Goal: Task Accomplishment & Management: Use online tool/utility

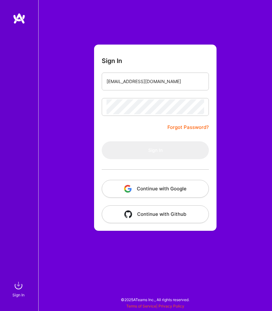
click at [148, 84] on input "[EMAIL_ADDRESS][DOMAIN_NAME]" at bounding box center [155, 81] width 98 height 15
click at [120, 115] on div at bounding box center [155, 107] width 107 height 18
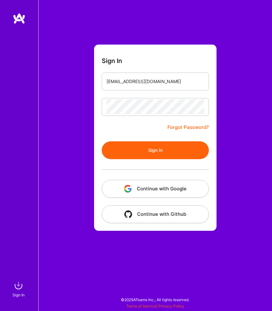
drag, startPoint x: 0, startPoint y: 0, endPoint x: 120, endPoint y: 139, distance: 183.4
click at [120, 139] on form "Sign In [EMAIL_ADDRESS][DOMAIN_NAME] Forgot Password? Sign In Continue with Goo…" at bounding box center [155, 138] width 122 height 186
click at [120, 144] on button "Sign In" at bounding box center [155, 150] width 107 height 18
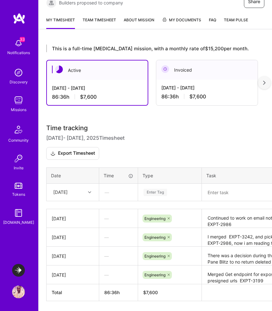
scroll to position [155, 0]
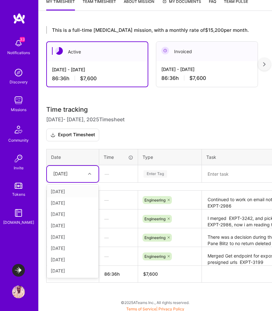
click at [84, 172] on div "[DATE]" at bounding box center [67, 174] width 35 height 10
click at [74, 271] on div "[DATE]" at bounding box center [73, 270] width 52 height 11
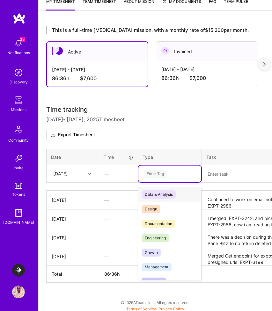
click at [170, 173] on div "Enter Tag" at bounding box center [170, 174] width 54 height 8
click at [163, 236] on span "Engineering" at bounding box center [154, 238] width 27 height 8
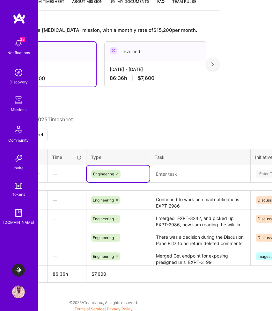
scroll to position [155, 57]
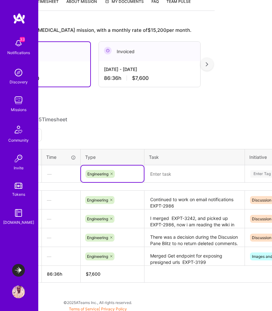
click at [199, 178] on textarea at bounding box center [194, 174] width 99 height 16
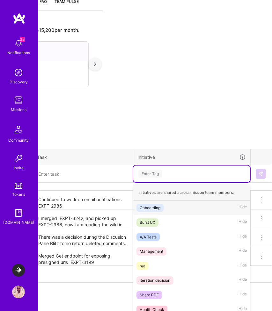
scroll to position [159, 0]
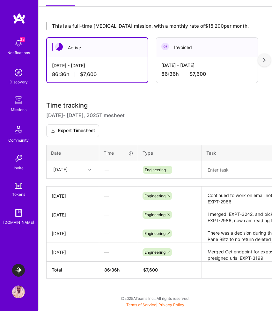
click at [175, 174] on tr "[DATE] — Engineering option Onboarding focused, 1 of 24. 24 results available. …" at bounding box center [244, 170] width 394 height 18
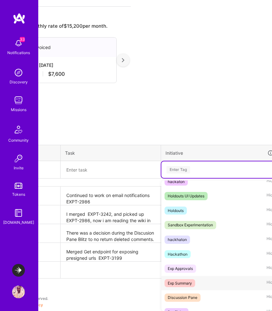
scroll to position [154, 0]
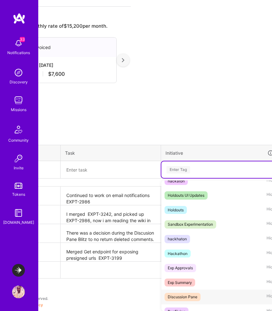
click at [189, 297] on div "Discussion Pane" at bounding box center [183, 297] width 30 height 6
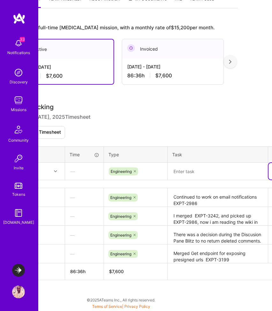
scroll to position [157, 67]
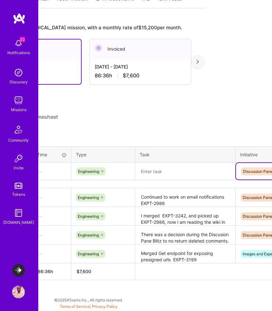
click at [157, 172] on textarea at bounding box center [185, 171] width 99 height 17
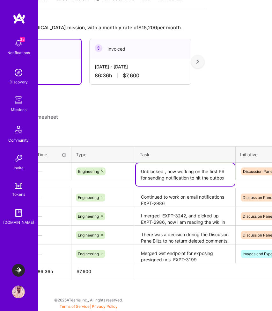
click at [163, 171] on textarea "Unblocked , now working on the first PR for sending notification to hit the out…" at bounding box center [185, 174] width 99 height 23
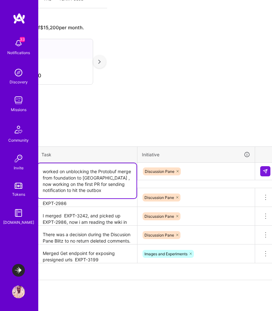
scroll to position [157, 169]
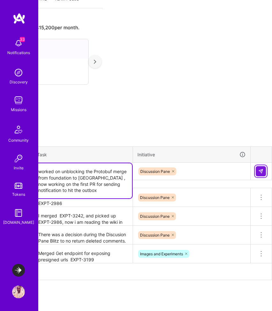
type textarea "worked on unblocking the Protobuf merge from foundation to [GEOGRAPHIC_DATA] , …"
click at [259, 175] on button at bounding box center [261, 171] width 10 height 10
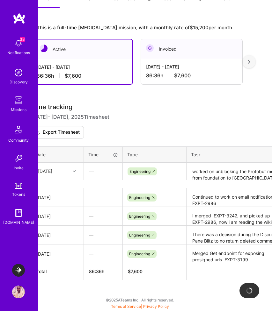
scroll to position [157, 0]
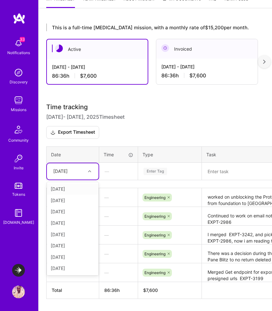
click at [68, 169] on div "[DATE]" at bounding box center [60, 172] width 14 height 6
type input "mo"
click at [65, 188] on div "[DATE]" at bounding box center [73, 189] width 52 height 11
click at [216, 171] on textarea at bounding box center [251, 171] width 99 height 17
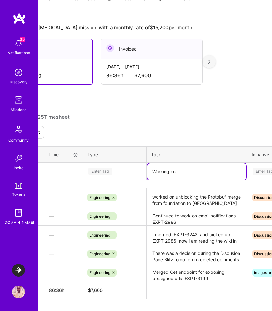
scroll to position [157, 65]
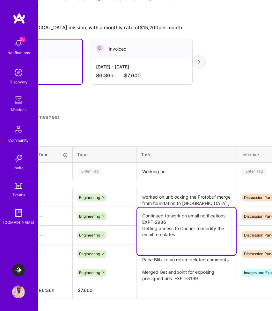
drag, startPoint x: 171, startPoint y: 224, endPoint x: 141, endPoint y: 216, distance: 30.8
click at [141, 216] on textarea "Continued to work on email notifications EXPT-2986 Getting access to Courier to…" at bounding box center [186, 232] width 99 height 48
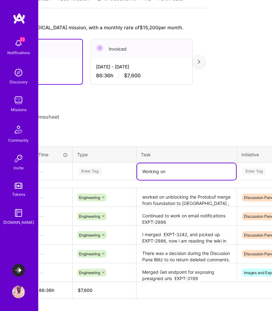
click at [169, 169] on textarea "Working on" at bounding box center [186, 171] width 99 height 17
paste textarea "Continued to work on email notifications EXPT-2986"
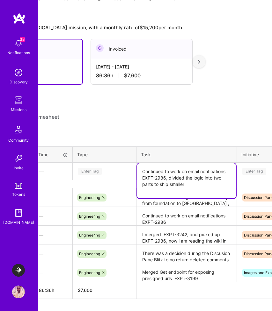
type textarea "Continued to work on email notifications EXPT-2986, divided the logic into two …"
click at [98, 166] on div "Enter Tag" at bounding box center [104, 171] width 63 height 17
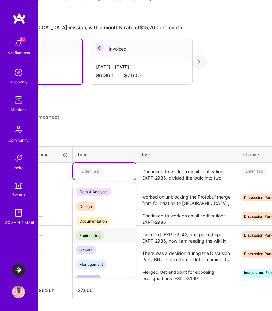
click at [91, 236] on span "Engineering" at bounding box center [89, 236] width 27 height 8
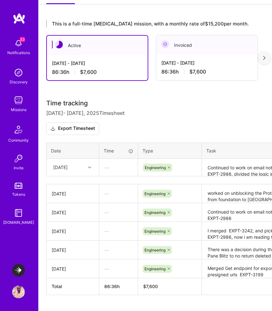
click at [258, 173] on tr "[DATE] — Engineering Continued to work on email notifications EXPT-2986, divide…" at bounding box center [244, 168] width 394 height 18
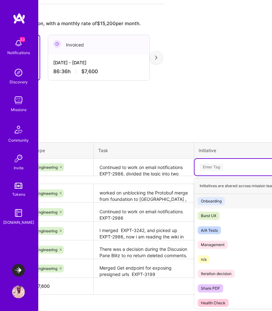
scroll to position [161, 169]
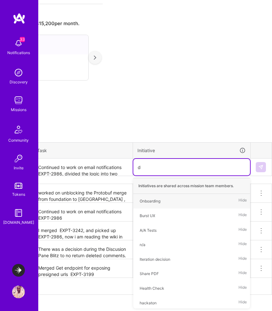
type input "di"
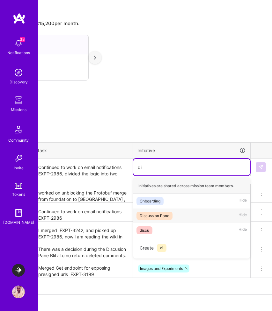
click at [162, 216] on div "Discussion Pane" at bounding box center [155, 216] width 30 height 6
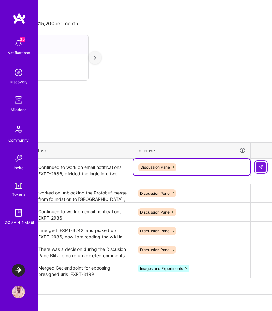
click at [262, 168] on img at bounding box center [260, 167] width 5 height 5
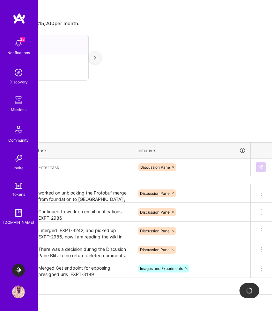
scroll to position [161, 0]
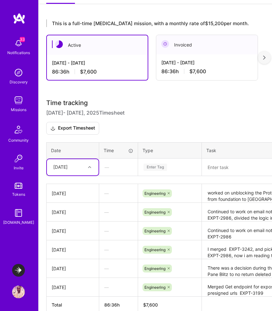
click at [90, 163] on div at bounding box center [90, 167] width 10 height 8
type input "we"
click at [68, 195] on div "[DATE]" at bounding box center [73, 196] width 52 height 11
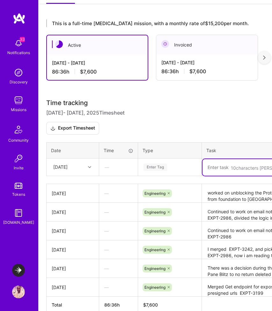
click at [226, 163] on textarea at bounding box center [251, 167] width 99 height 17
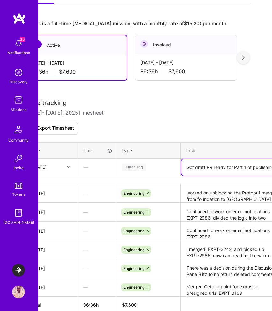
scroll to position [161, 24]
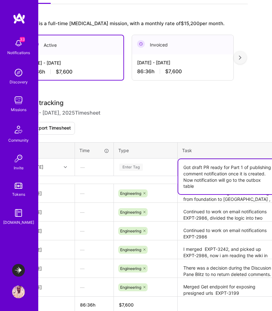
type textarea "Got draft PR ready for Part 1 of publishing comment notification once it is cre…"
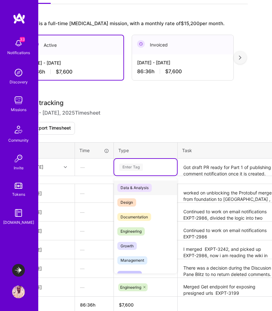
click at [135, 167] on div "Enter Tag" at bounding box center [131, 168] width 24 height 10
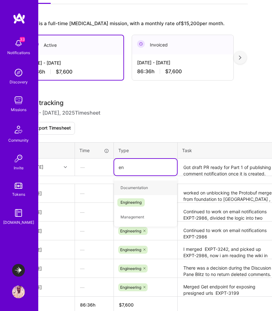
type input "eng"
click at [125, 191] on span "Engineering" at bounding box center [130, 188] width 27 height 8
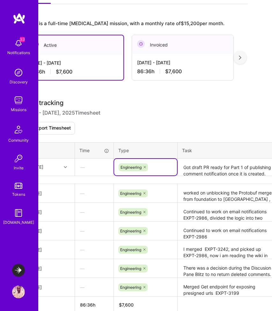
scroll to position [161, 169]
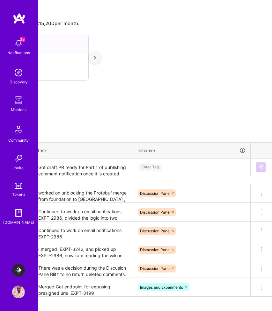
click at [183, 163] on div "Enter Tag" at bounding box center [191, 167] width 117 height 17
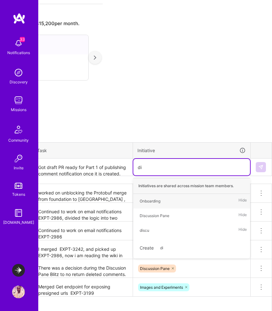
type input "dis"
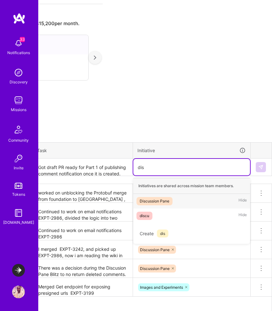
click at [158, 203] on div "Discussion Pane" at bounding box center [155, 201] width 30 height 6
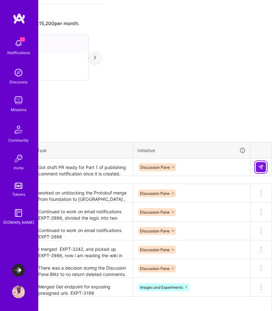
click at [259, 167] on img at bounding box center [260, 167] width 5 height 5
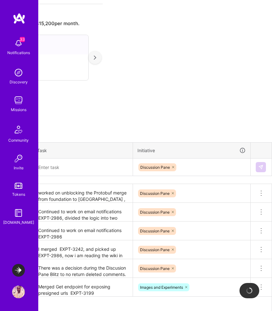
scroll to position [161, 0]
